Goal: Obtain resource: Obtain resource

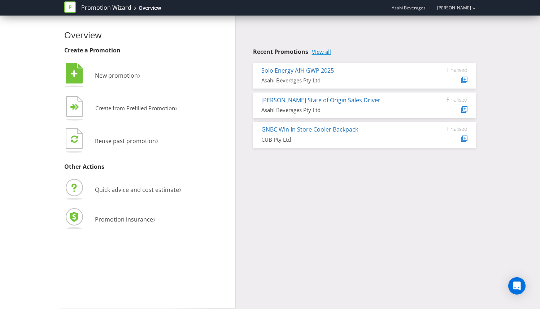
click at [322, 54] on link "View all" at bounding box center [321, 52] width 19 height 6
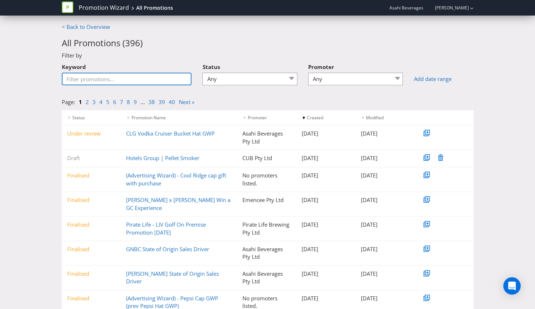
click at [132, 77] on input "Keyword" at bounding box center [127, 79] width 130 height 13
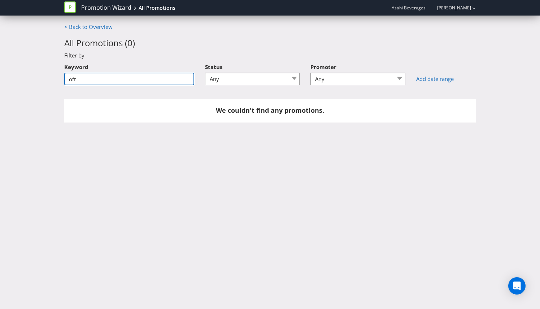
click at [132, 77] on input "oft" at bounding box center [129, 79] width 130 height 13
drag, startPoint x: 108, startPoint y: 82, endPoint x: 69, endPoint y: 84, distance: 39.4
click at [69, 84] on input "oftr" at bounding box center [129, 79] width 130 height 13
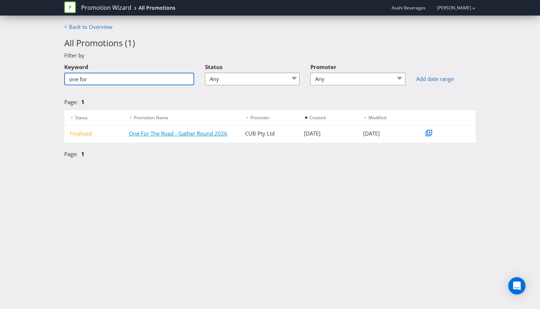
type input "one for"
click at [172, 130] on link "One For The Road - Gather Round 2026" at bounding box center [178, 133] width 99 height 7
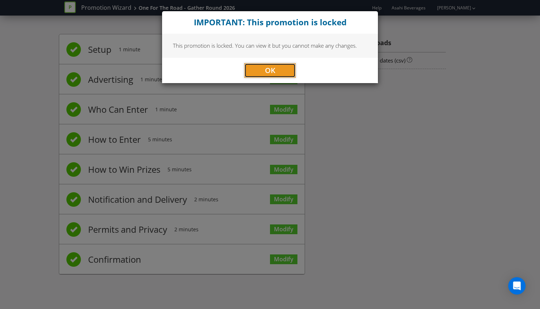
click at [270, 64] on button "OK" at bounding box center [270, 70] width 51 height 14
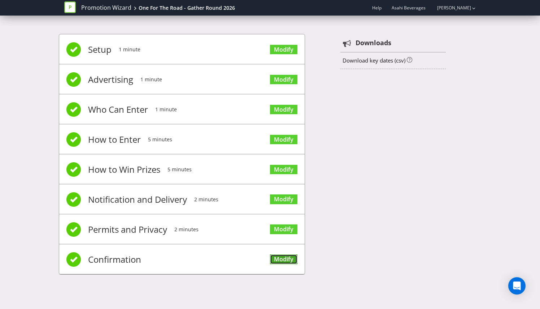
click at [282, 254] on link "Modify" at bounding box center [283, 259] width 27 height 10
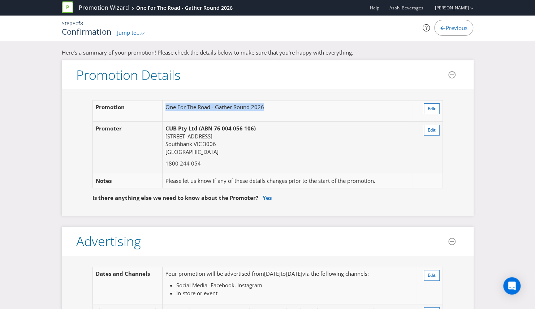
drag, startPoint x: 276, startPoint y: 108, endPoint x: 165, endPoint y: 113, distance: 111.1
click at [165, 113] on td "One For The Road - Gather Round 2026" at bounding box center [288, 110] width 250 height 21
copy td "One For The Road - Gather Round 2026"
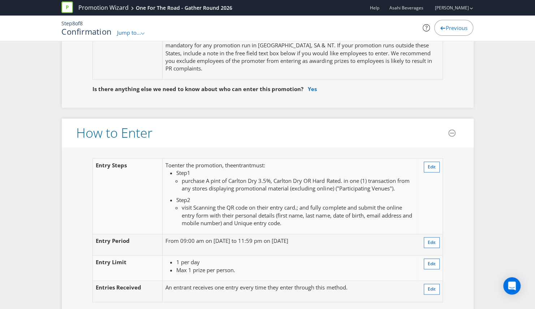
scroll to position [542, 0]
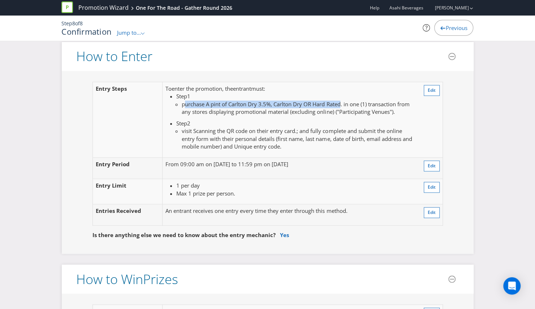
drag, startPoint x: 185, startPoint y: 102, endPoint x: 341, endPoint y: 99, distance: 155.7
click at [341, 100] on span "purchase A pint of Carlton Dry 3.5%, Carlton Dry OR Hard Rated. in one (1) tran…" at bounding box center [296, 107] width 228 height 15
copy span "urchase A pint of Carlton Dry 3.5%, Carlton Dry OR Hard Rated"
